Goal: Information Seeking & Learning: Learn about a topic

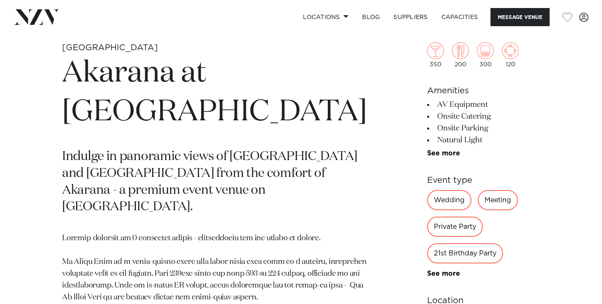
scroll to position [341, 0]
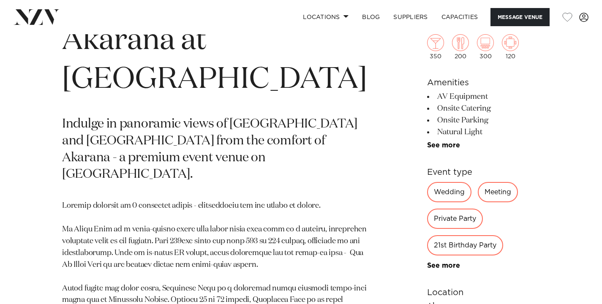
click at [427, 167] on h6 "Event type" at bounding box center [483, 172] width 113 height 13
click at [427, 147] on link "See more" at bounding box center [460, 145] width 66 height 7
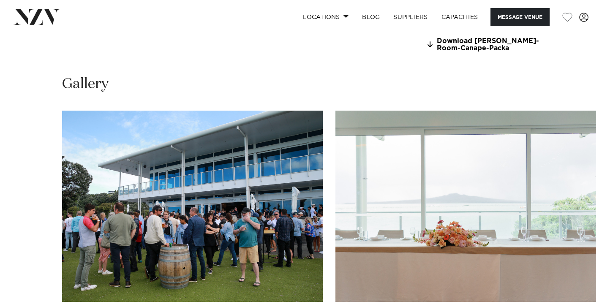
scroll to position [963, 0]
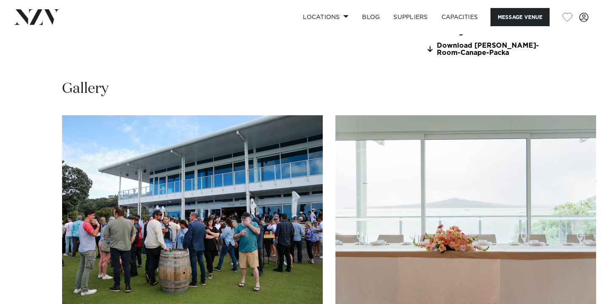
click at [577, 295] on swiper-container at bounding box center [301, 231] width 602 height 232
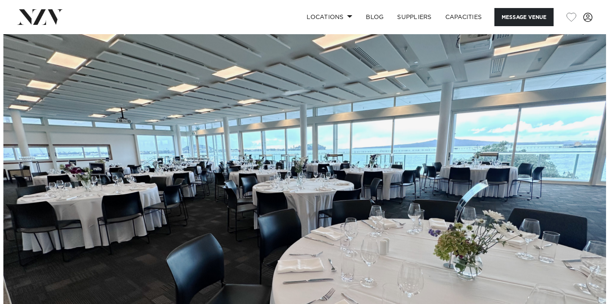
scroll to position [62, 0]
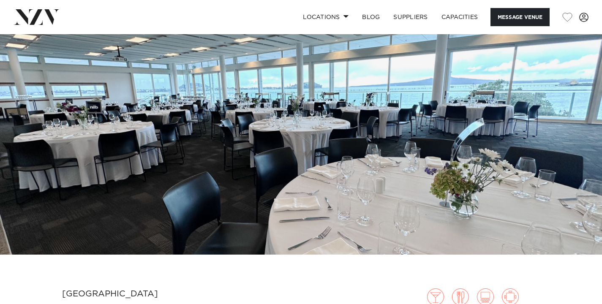
click at [412, 112] on img at bounding box center [301, 114] width 602 height 282
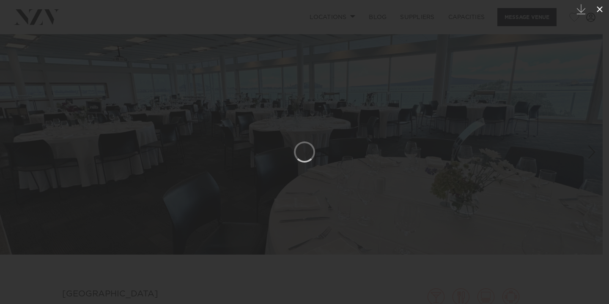
click at [602, 10] on icon at bounding box center [599, 9] width 10 height 10
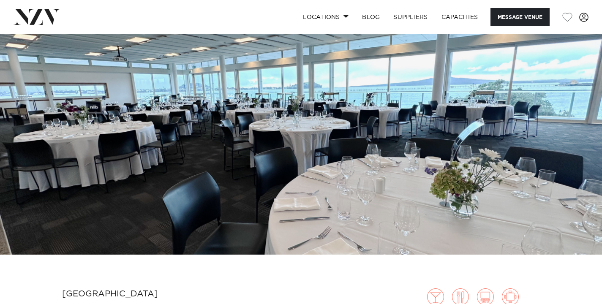
click at [467, 130] on img at bounding box center [301, 114] width 602 height 282
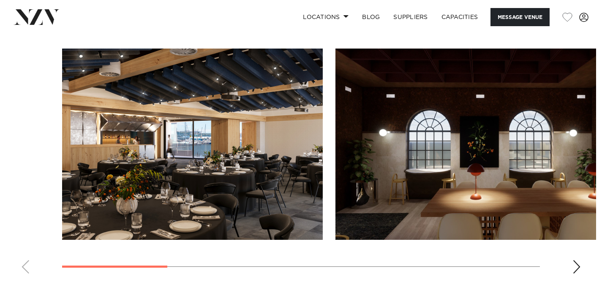
scroll to position [768, 0]
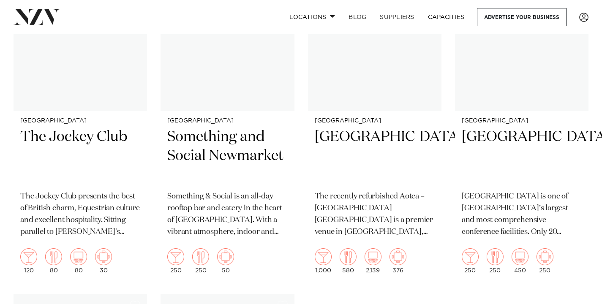
scroll to position [4456, 0]
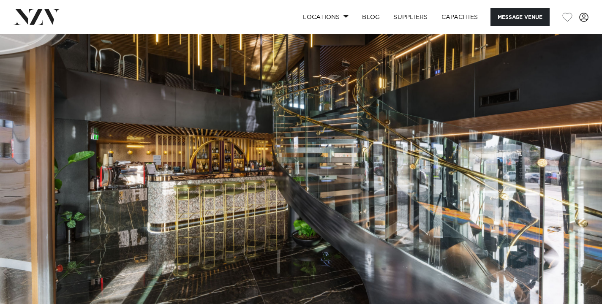
click at [344, 148] on img at bounding box center [301, 175] width 602 height 282
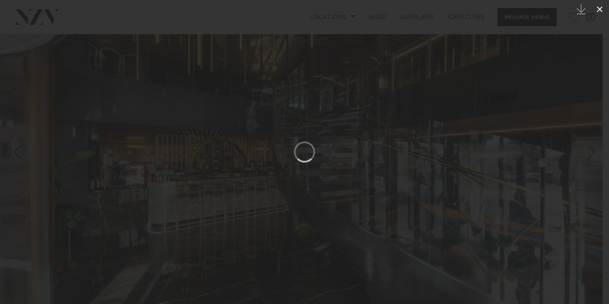
click at [602, 8] on icon at bounding box center [599, 9] width 10 height 10
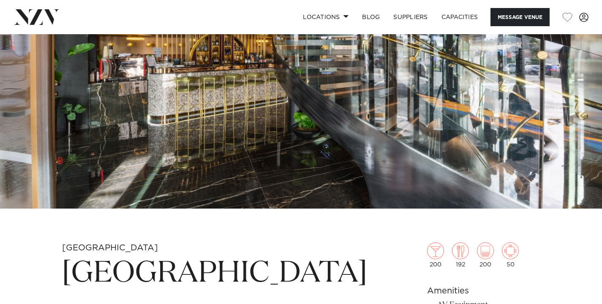
scroll to position [11, 0]
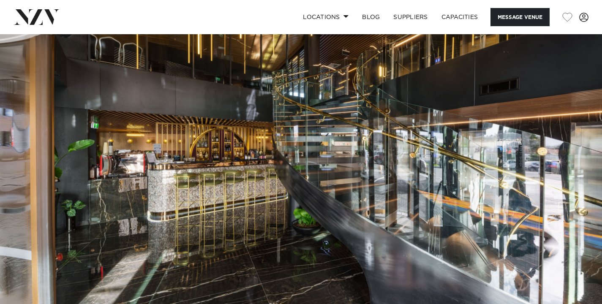
click at [309, 161] on img at bounding box center [301, 164] width 602 height 282
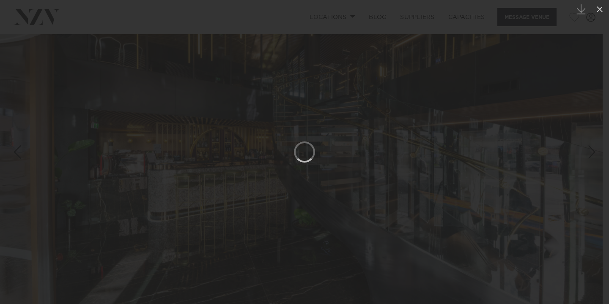
click at [368, 64] on div at bounding box center [304, 152] width 609 height 304
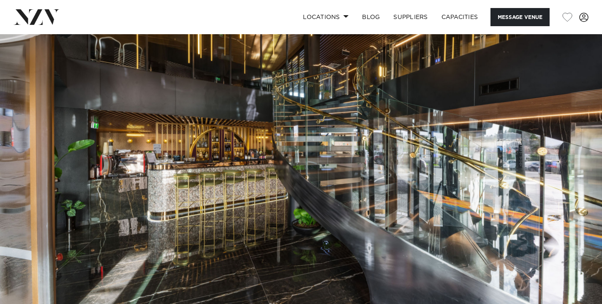
click at [351, 94] on img at bounding box center [301, 164] width 602 height 282
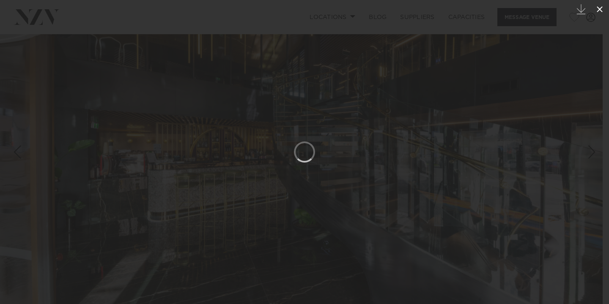
click at [602, 10] on icon at bounding box center [599, 9] width 10 height 10
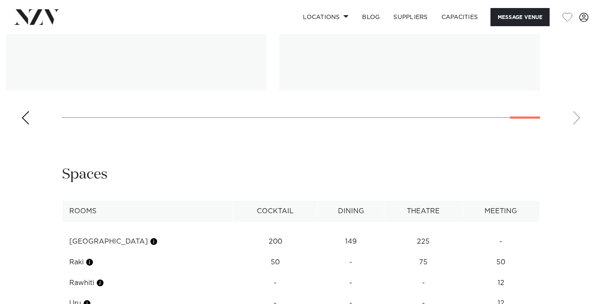
scroll to position [1042, 0]
